Goal: Transaction & Acquisition: Purchase product/service

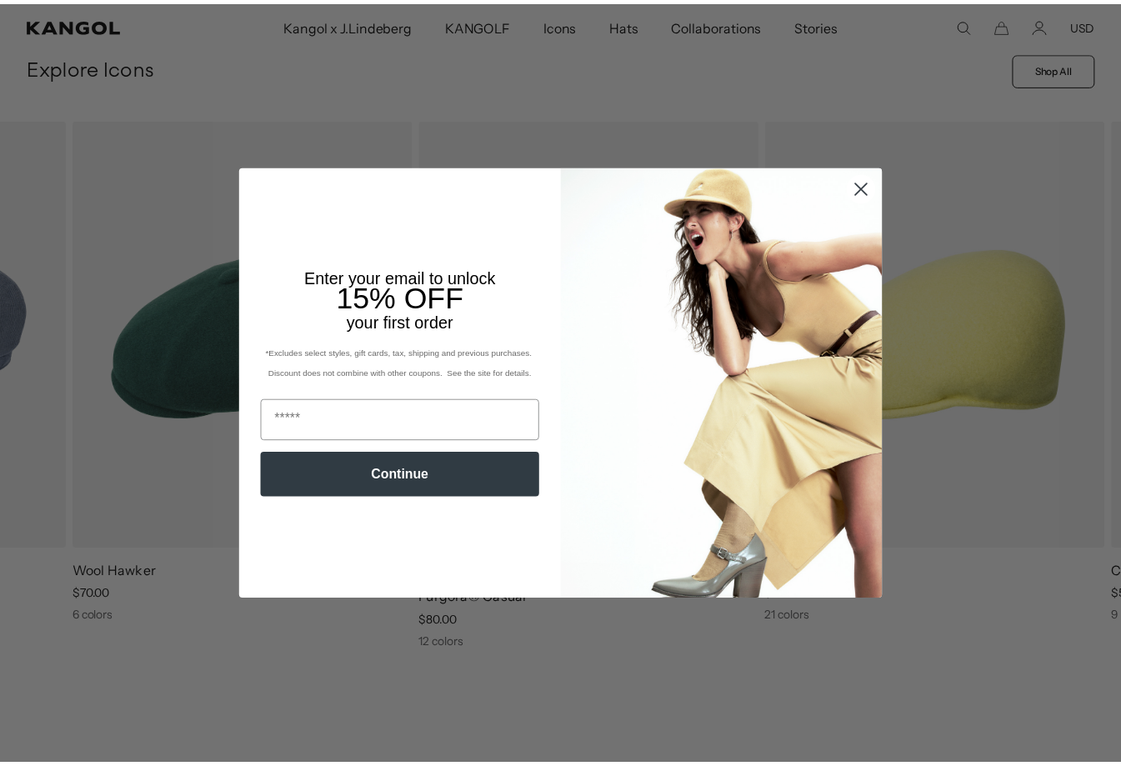
scroll to position [583, 0]
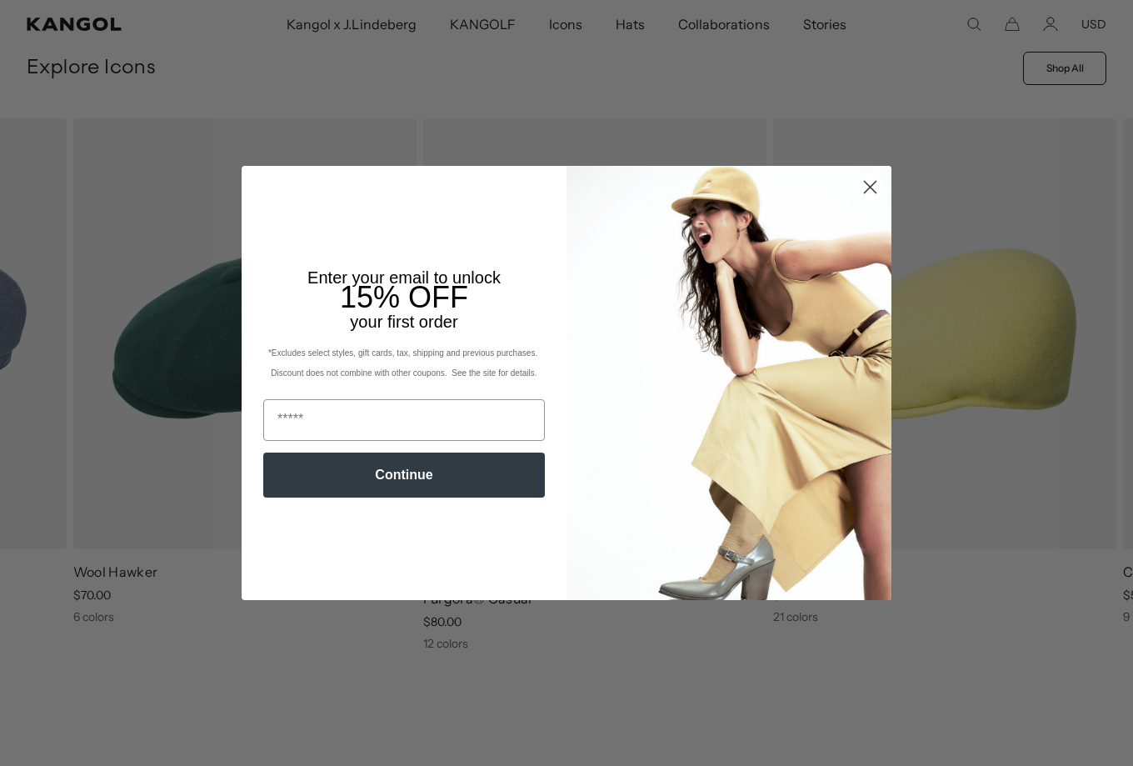
click at [870, 190] on circle "Close dialog" at bounding box center [871, 187] width 28 height 28
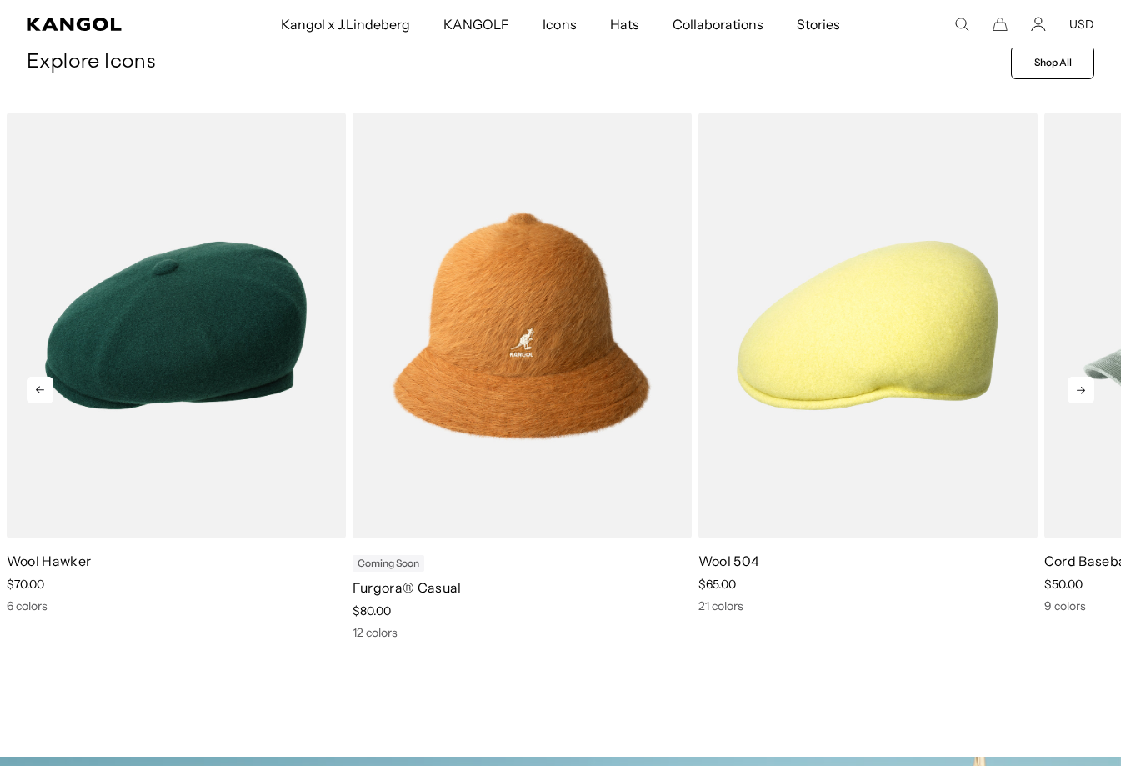
click at [1071, 392] on icon at bounding box center [1081, 390] width 27 height 27
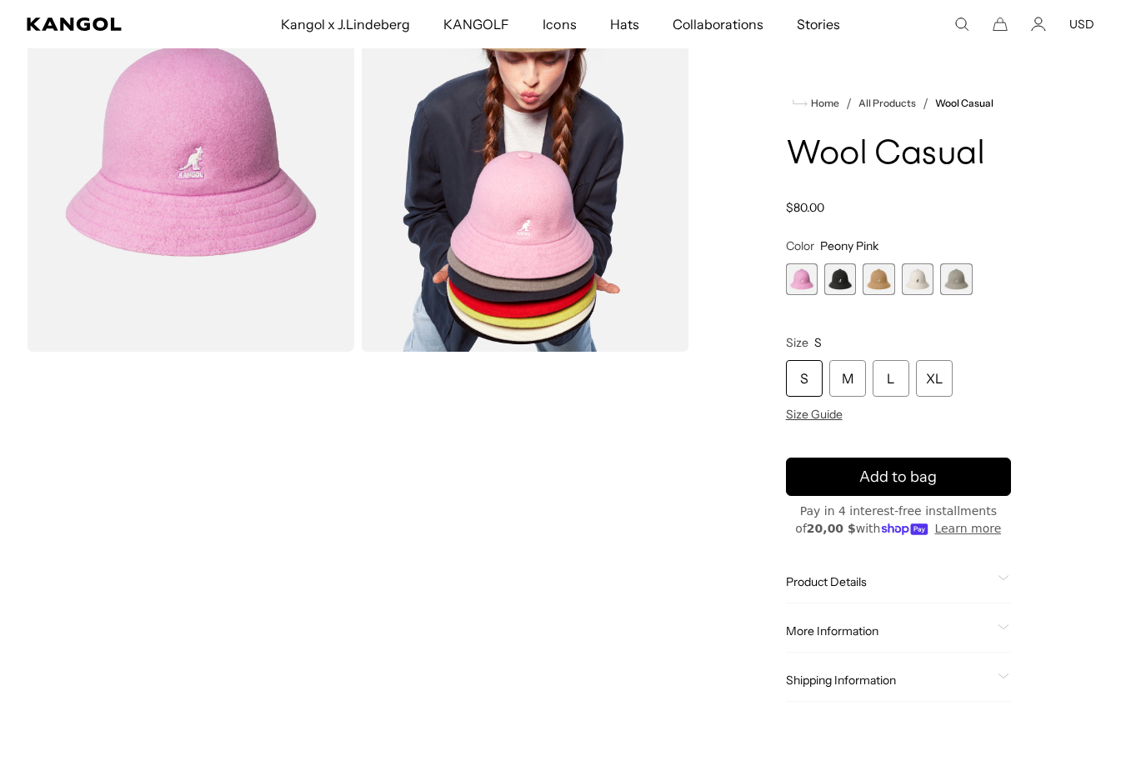
scroll to position [250, 0]
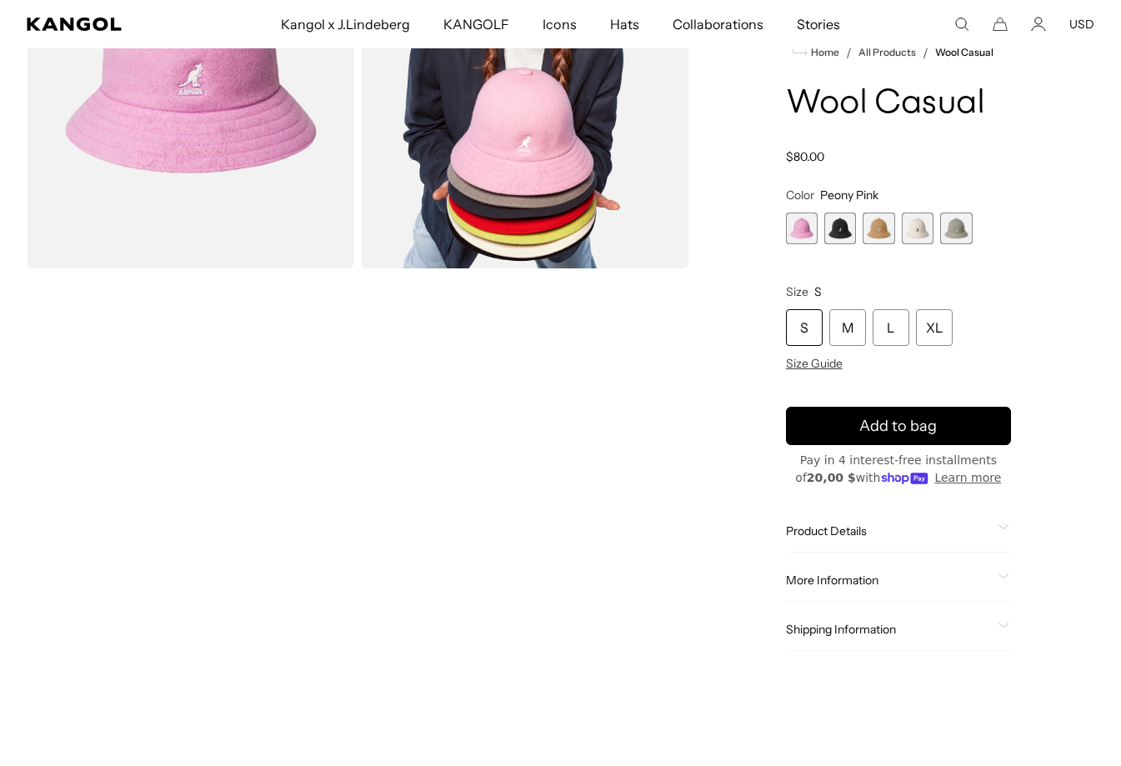
click at [1059, 397] on div "Home / All Products / Wool Casual Wool Casual Regular price $80.00 Regular pric…" at bounding box center [899, 271] width 392 height 826
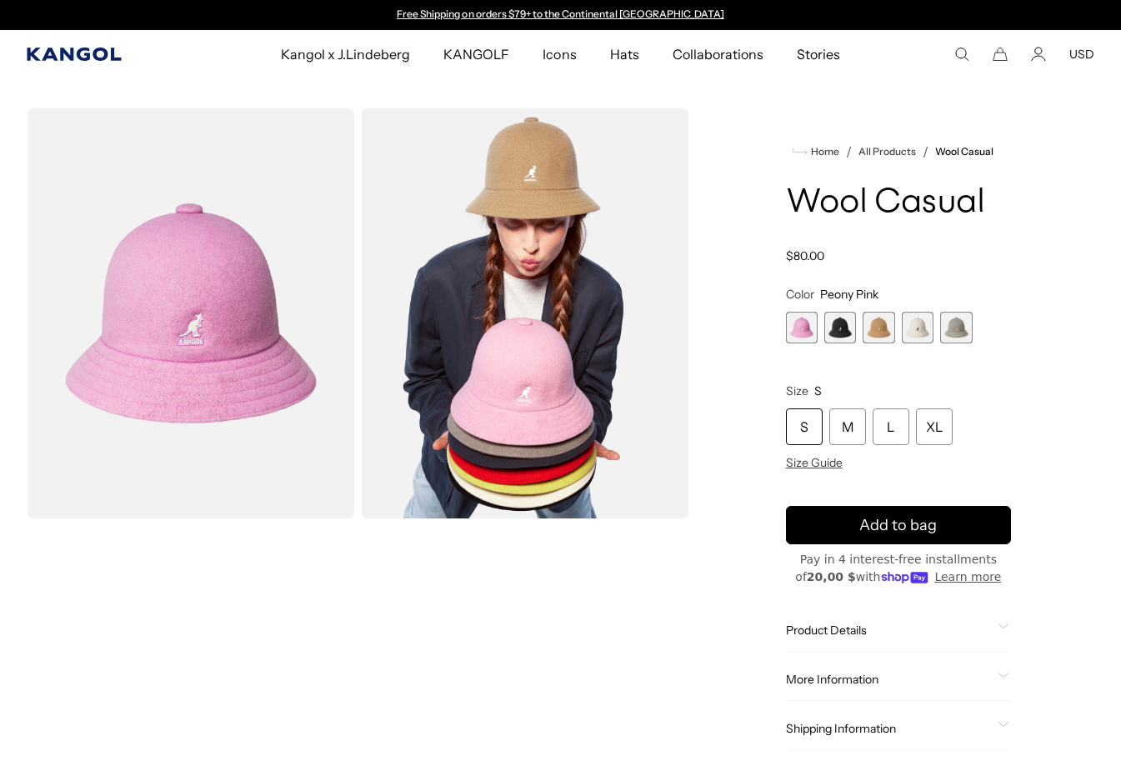
click at [90, 54] on icon "Kangol" at bounding box center [75, 54] width 96 height 13
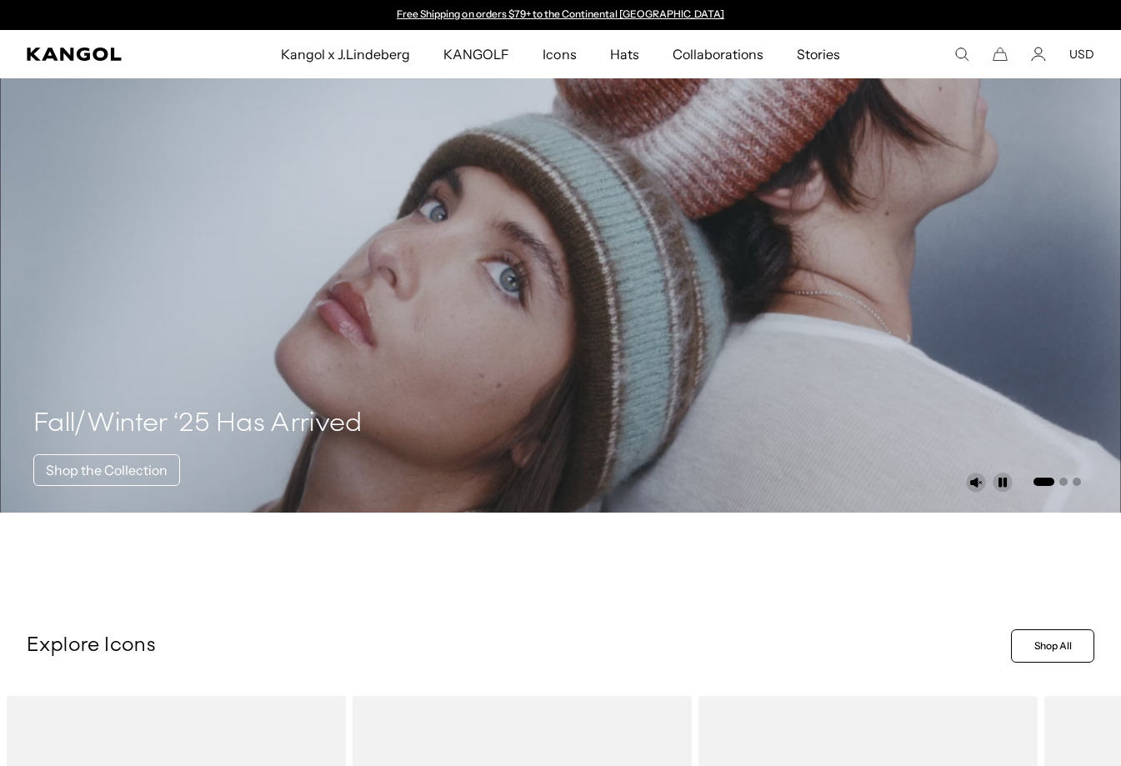
scroll to position [583, 0]
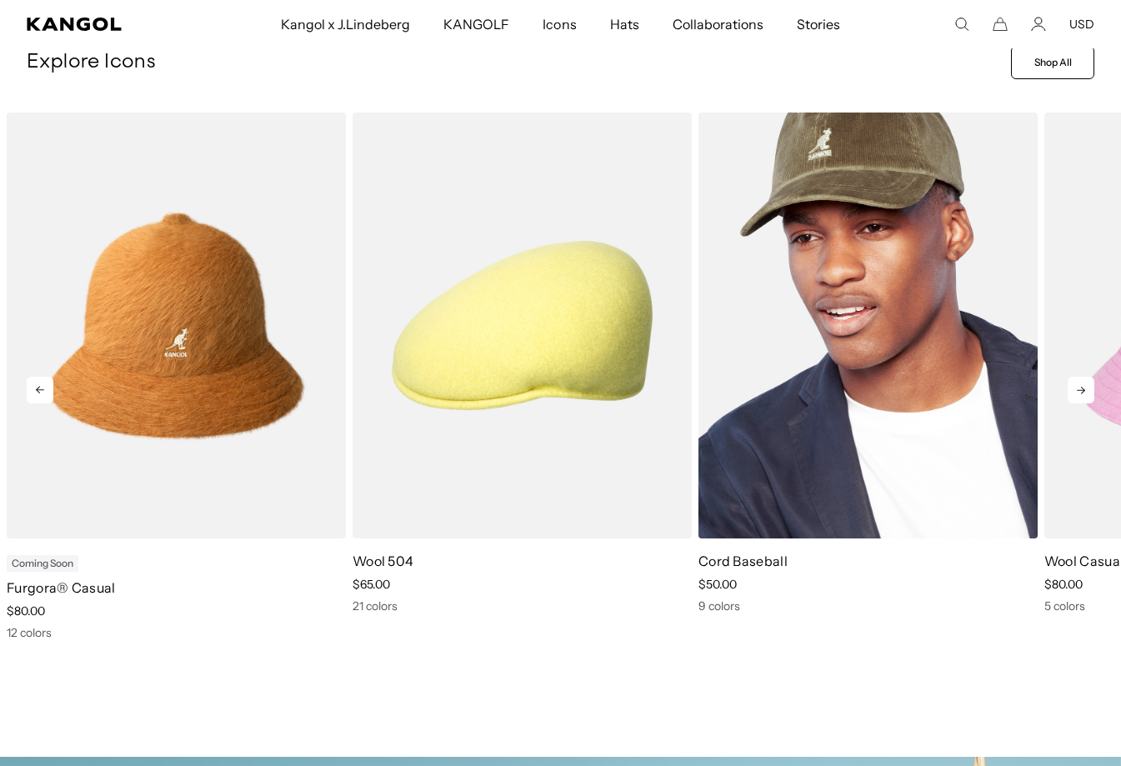
click at [948, 619] on div "Cord Baseball price $50.00 9 colors" at bounding box center [867, 377] width 339 height 528
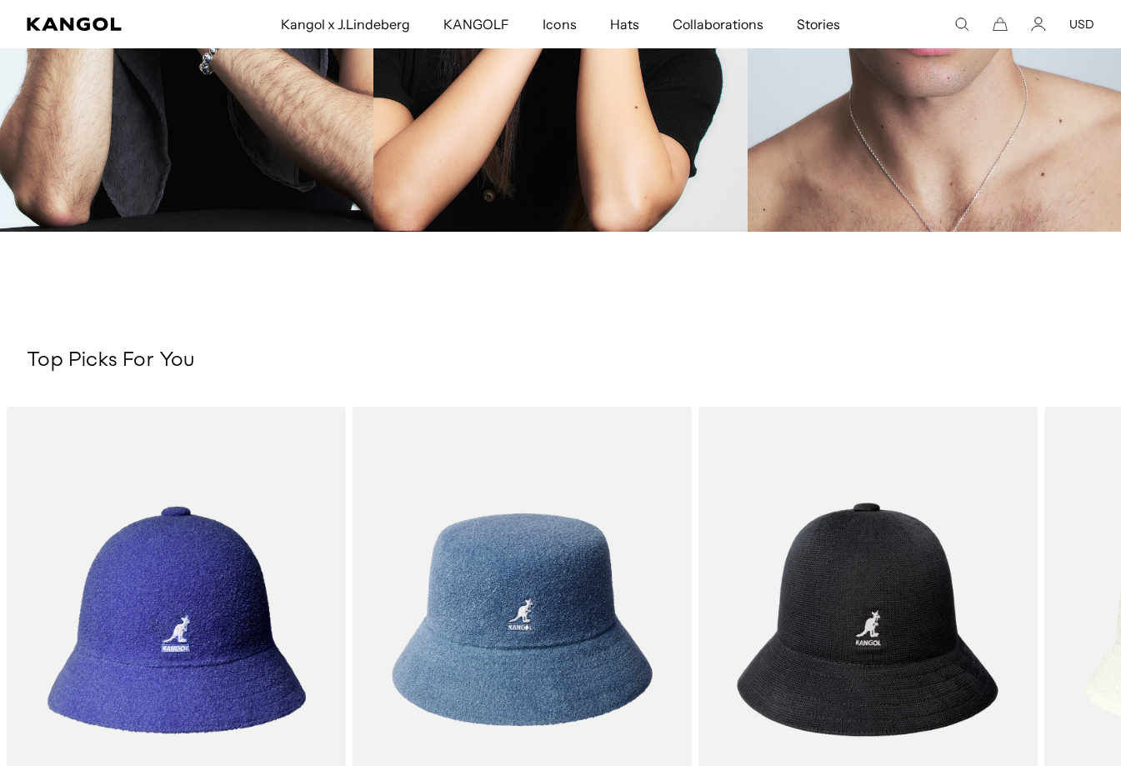
scroll to position [2500, 0]
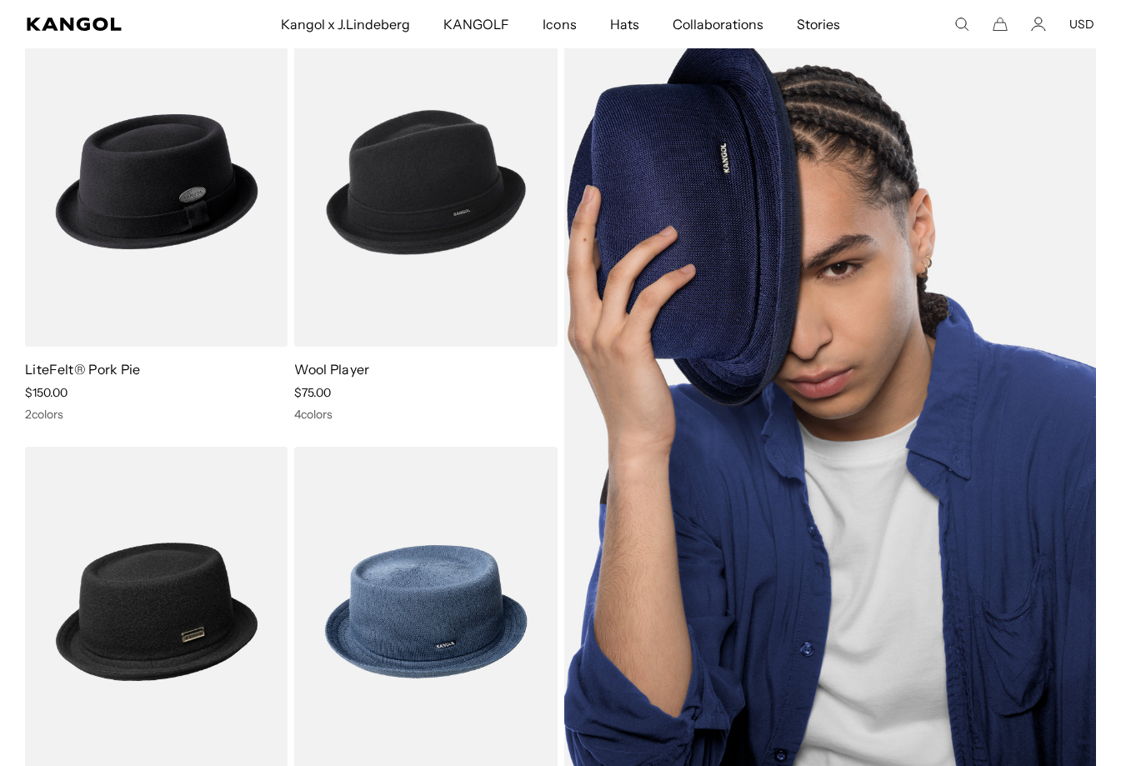
scroll to position [333, 0]
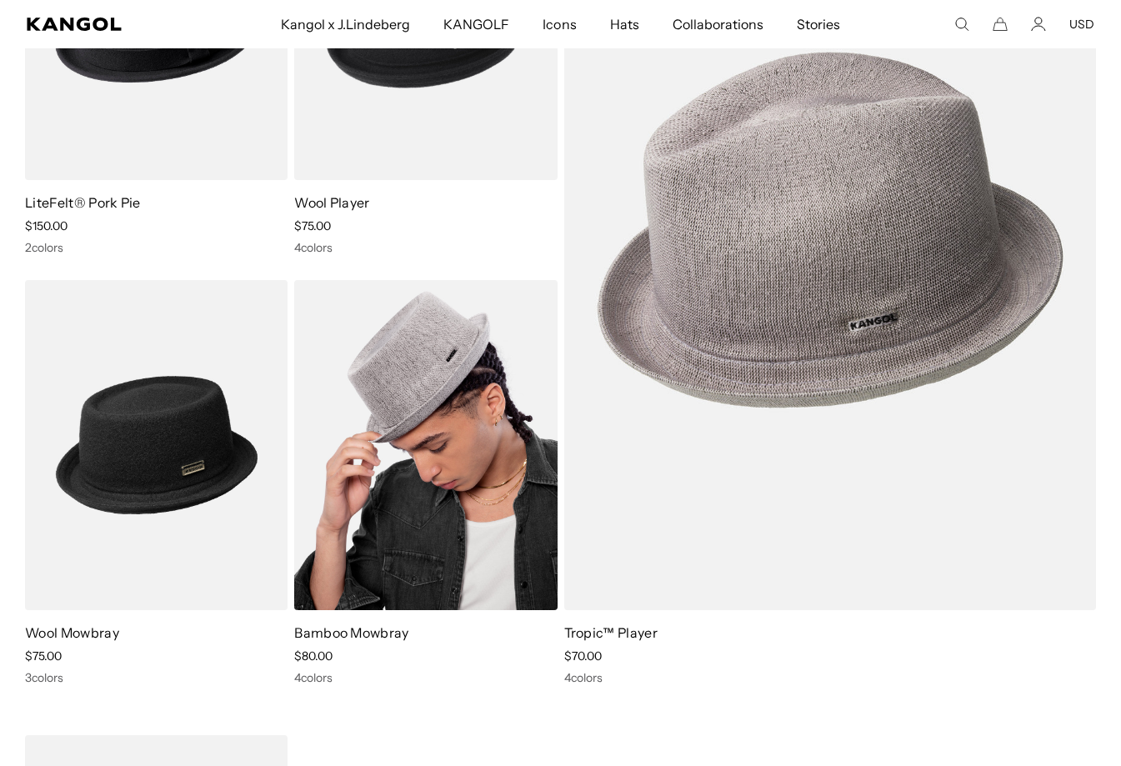
click at [425, 426] on img at bounding box center [425, 445] width 263 height 330
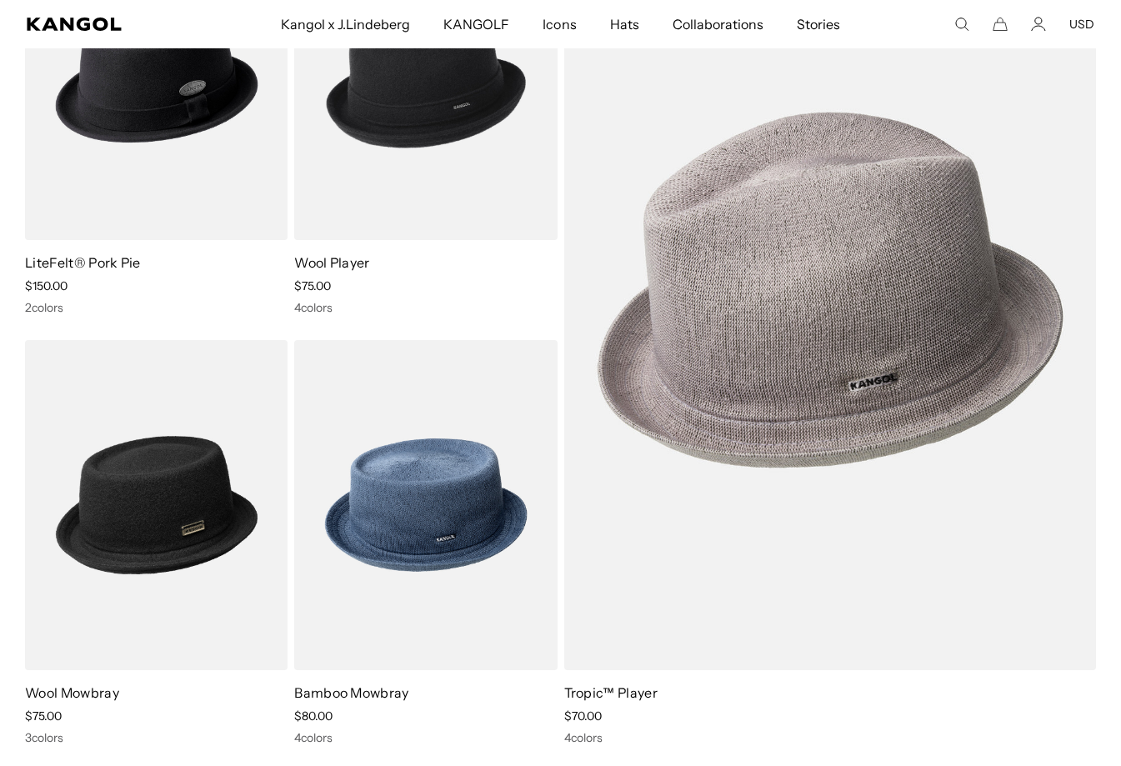
scroll to position [333, 0]
